Goal: Ask a question

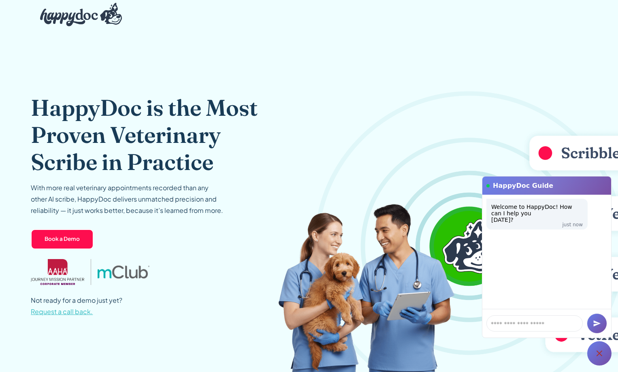
scroll to position [41, 0]
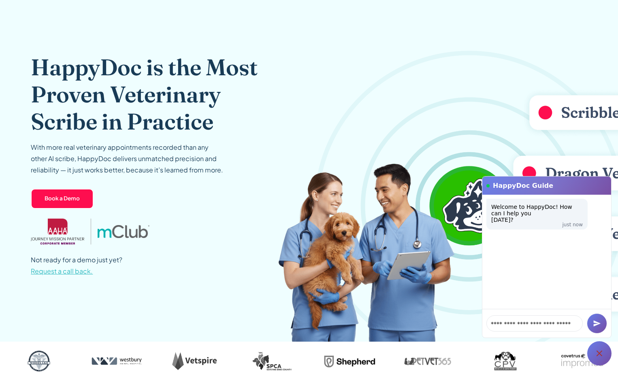
type textarea "**********"
click at [598, 322] on icon "submit" at bounding box center [597, 324] width 8 height 8
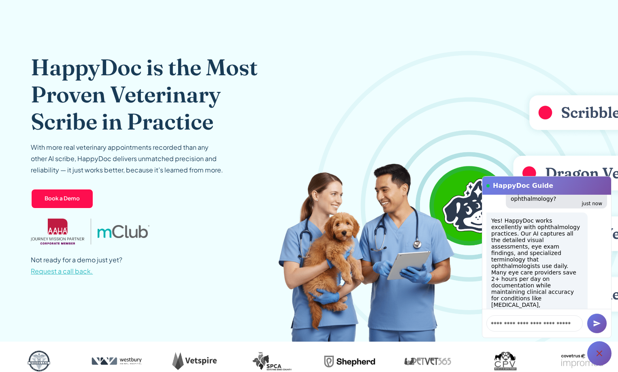
scroll to position [90, 0]
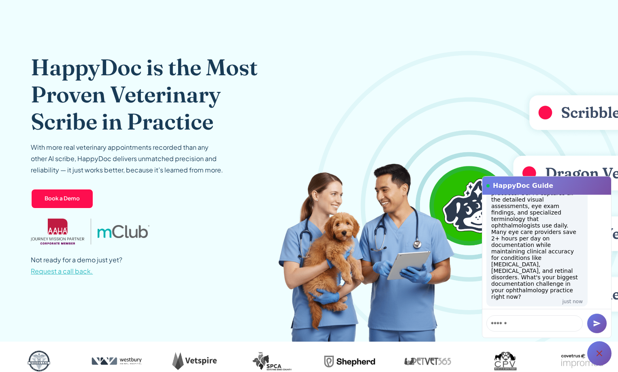
type textarea "******"
click at [594, 325] on icon "submit" at bounding box center [597, 324] width 7 height 6
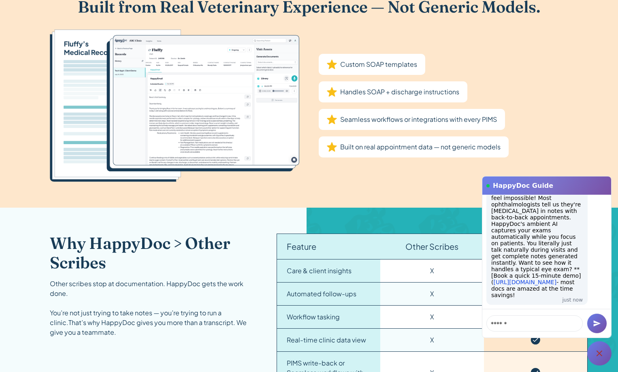
scroll to position [721, 0]
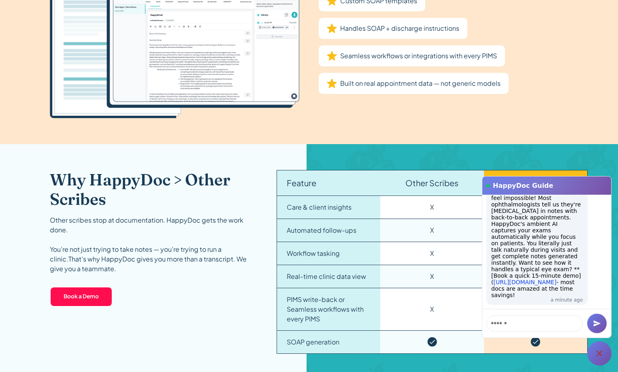
drag, startPoint x: 622, startPoint y: 60, endPoint x: 590, endPoint y: 102, distance: 52.6
click at [590, 102] on div "Built from Real Veterinary Experience — Not Generic Models. Custom SOAP templat…" at bounding box center [309, 26] width 618 height 237
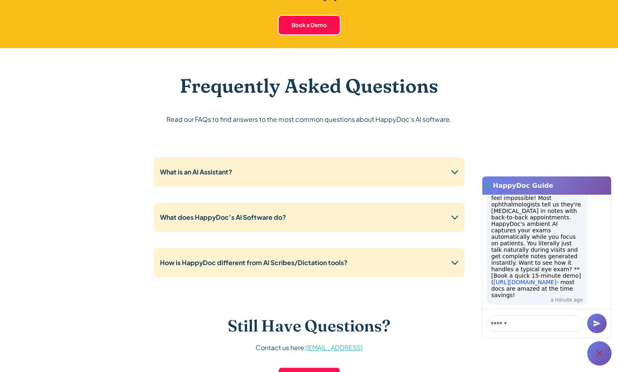
scroll to position [1450, 0]
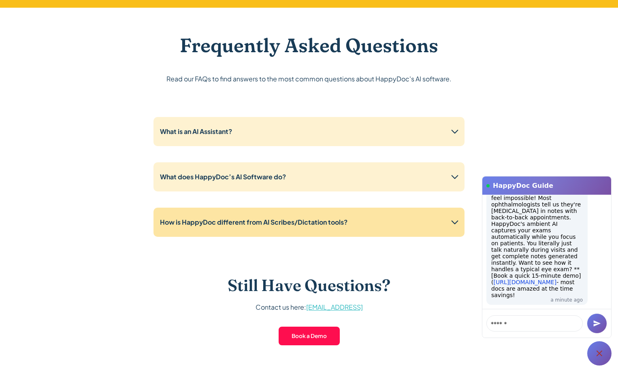
click at [453, 220] on icon at bounding box center [455, 222] width 7 height 4
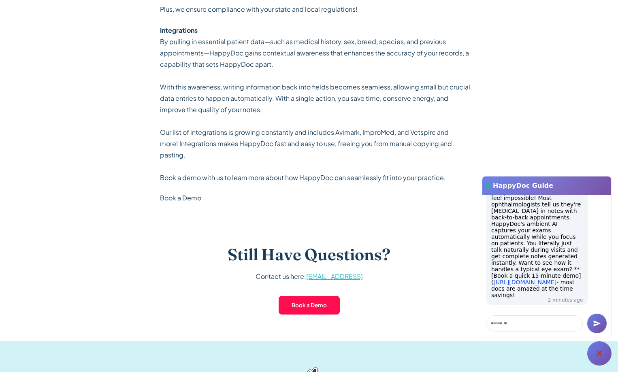
scroll to position [1774, 0]
